Goal: Task Accomplishment & Management: Manage account settings

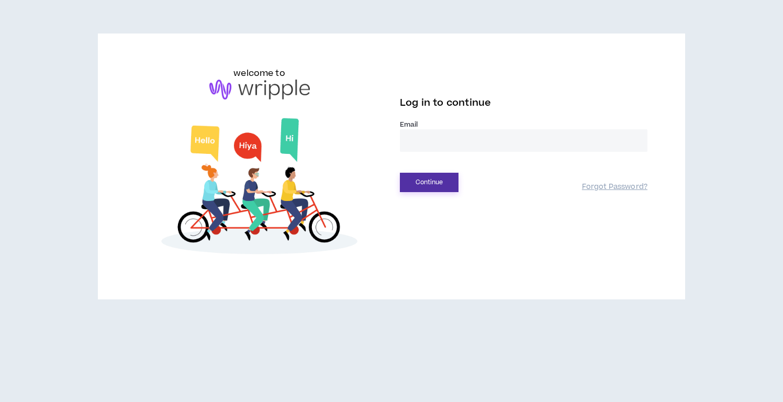
click at [427, 184] on button "Continue" at bounding box center [429, 182] width 59 height 19
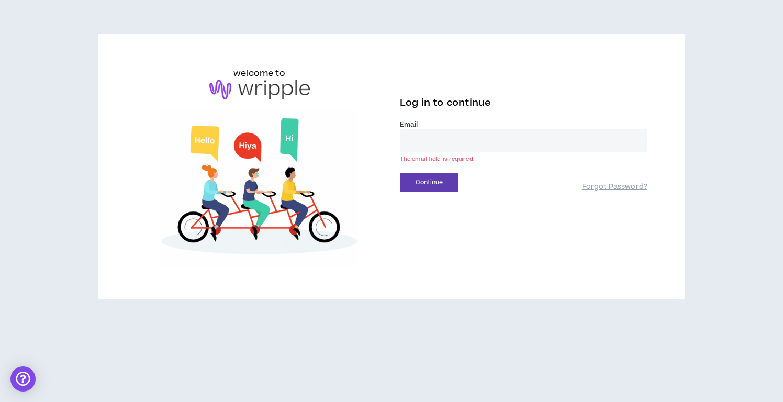
click at [422, 132] on input "email" at bounding box center [524, 140] width 248 height 23
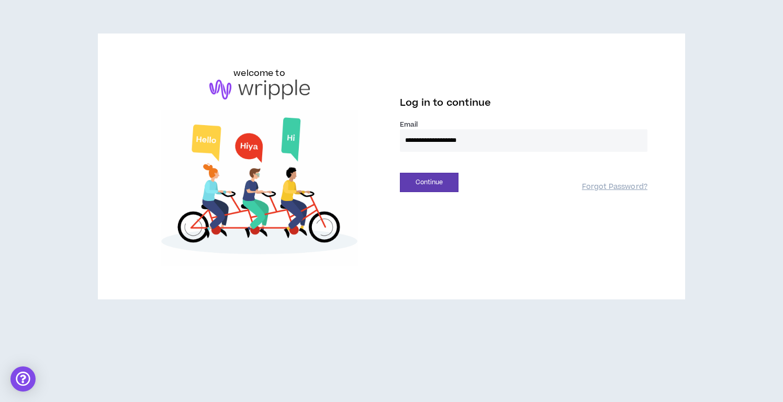
type input "**********"
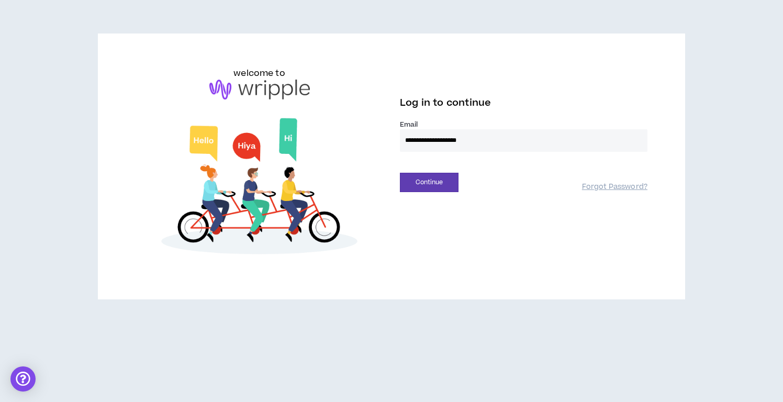
click at [400, 173] on button "Continue" at bounding box center [429, 182] width 59 height 19
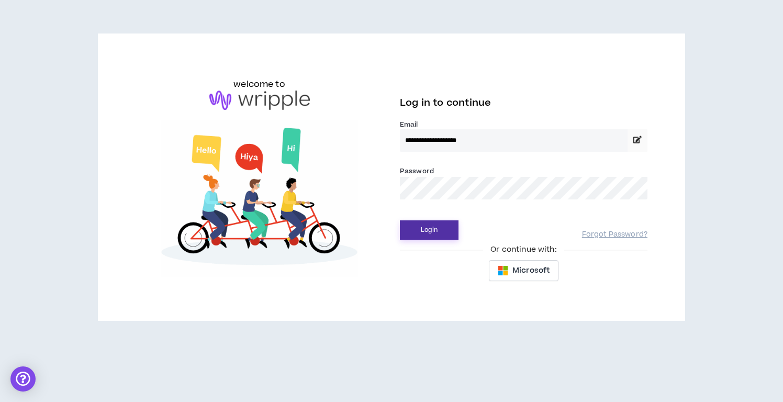
click at [433, 232] on button "Login" at bounding box center [429, 229] width 59 height 19
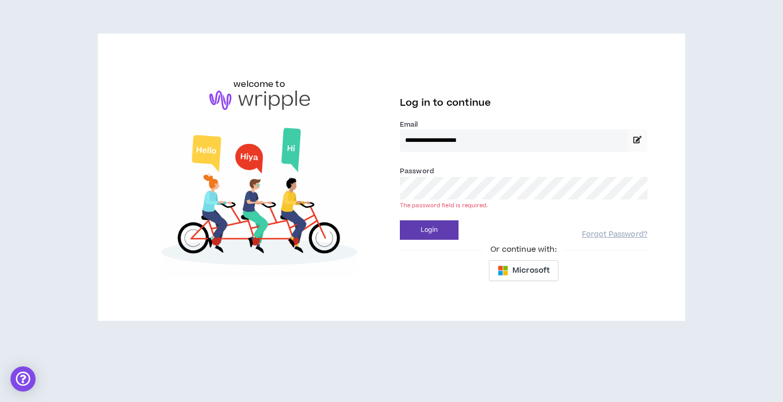
click at [400, 220] on button "Login" at bounding box center [429, 229] width 59 height 19
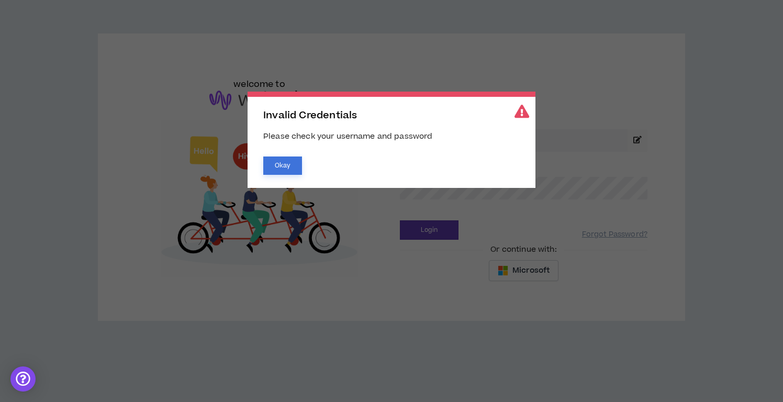
click at [286, 163] on button "Okay" at bounding box center [282, 166] width 39 height 18
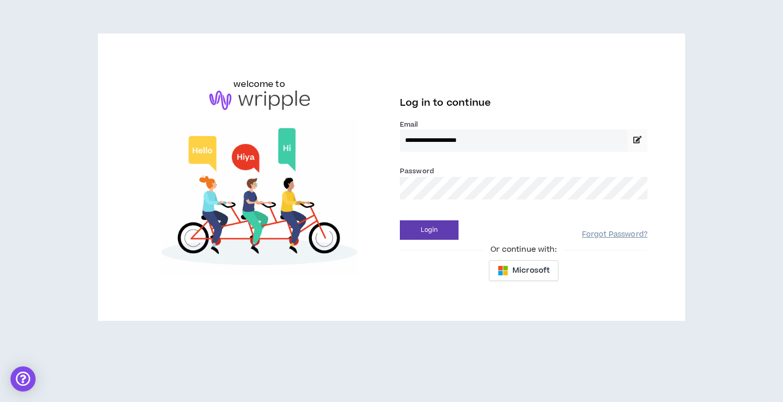
click at [622, 237] on link "Forgot Password?" at bounding box center [614, 235] width 65 height 10
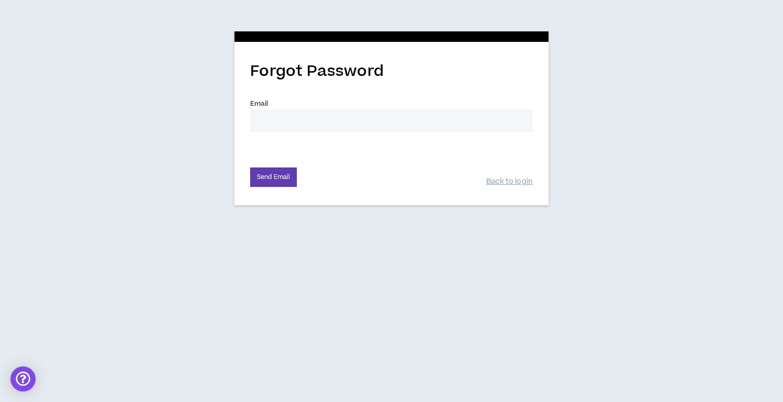
click at [294, 123] on input "Email *" at bounding box center [391, 120] width 283 height 23
click at [250, 168] on button "Send Email" at bounding box center [273, 177] width 47 height 19
type input "[EMAIL_ADDRESS][PERSON_NAME][DOMAIN_NAME]"
click at [250, 168] on button "Send Email" at bounding box center [273, 177] width 47 height 19
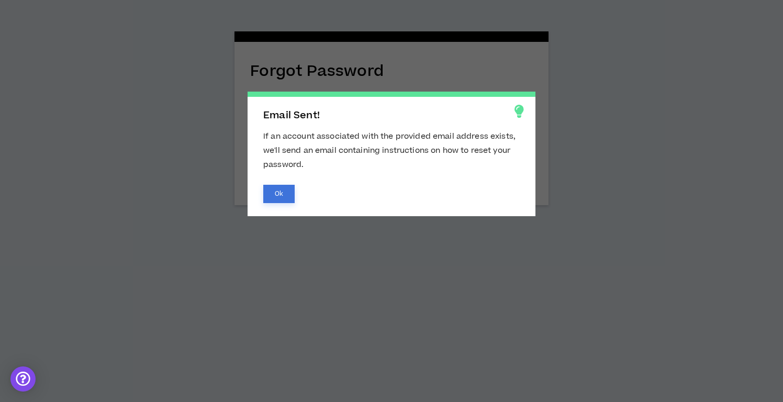
click at [289, 195] on button "Ok" at bounding box center [278, 194] width 31 height 18
